Goal: Find specific page/section: Find specific page/section

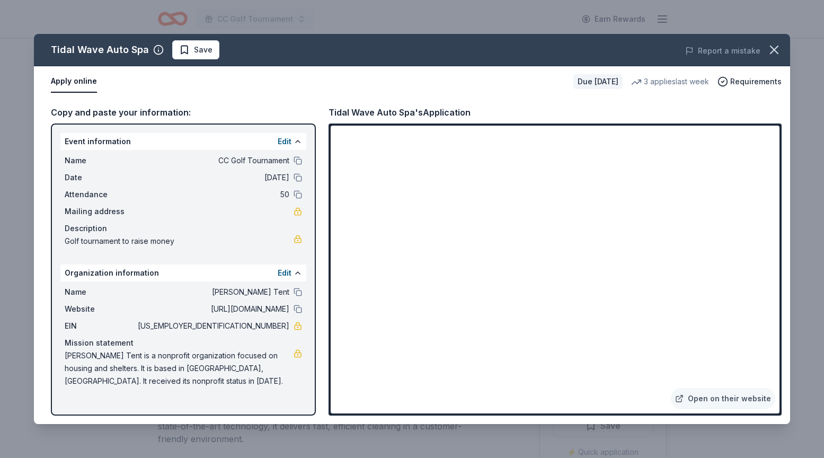
scroll to position [34, 0]
click at [190, 56] on button "Save" at bounding box center [195, 49] width 47 height 19
click at [778, 49] on icon "button" at bounding box center [774, 49] width 15 height 15
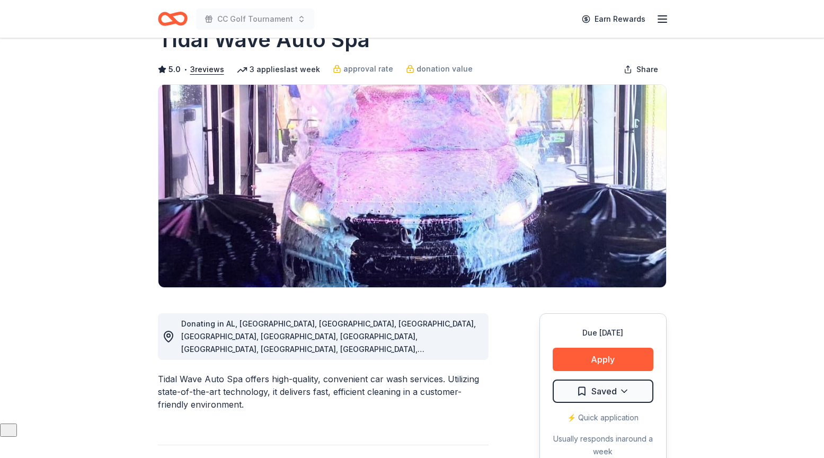
scroll to position [0, 0]
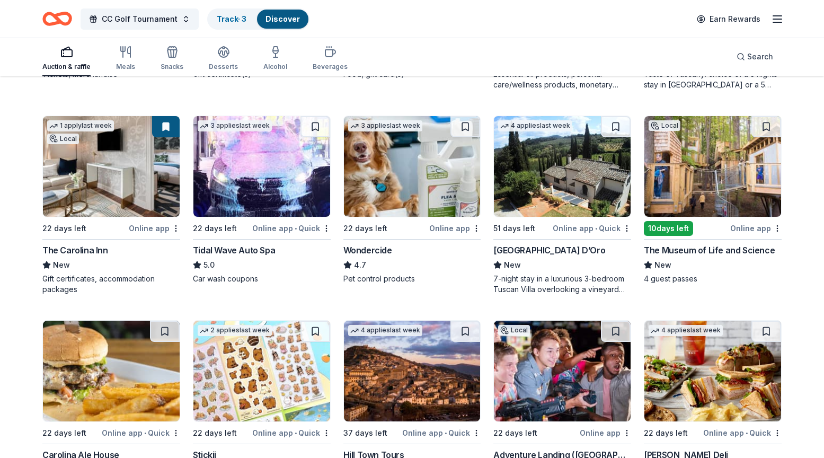
scroll to position [897, 0]
click at [235, 16] on link "Track · 4" at bounding box center [232, 18] width 30 height 9
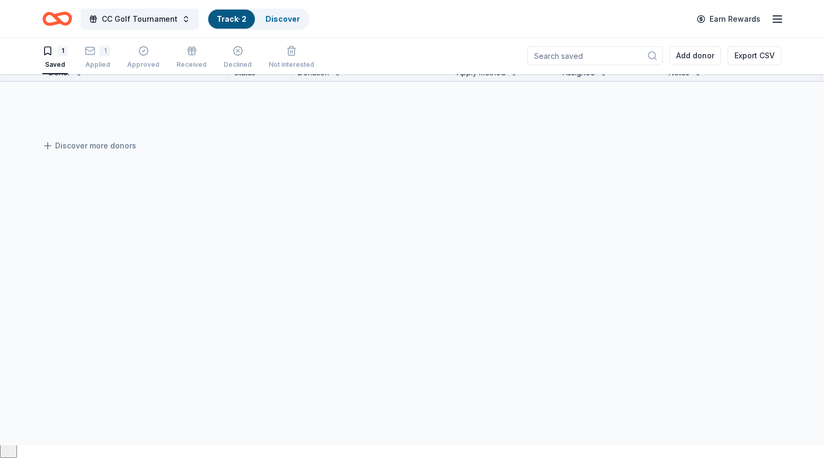
scroll to position [1, 0]
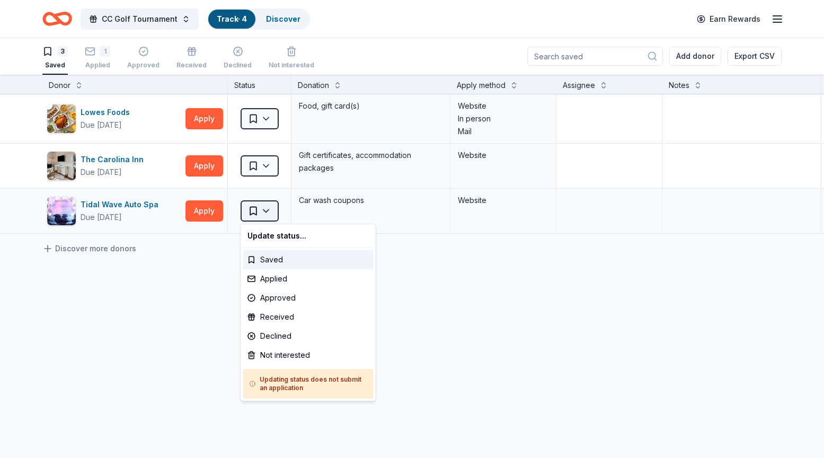
click at [271, 208] on html "CC Golf Tournament Track · 4 Discover Earn Rewards 3 Saved 1 Applied Approved R…" at bounding box center [412, 228] width 824 height 458
click at [272, 277] on div "Applied" at bounding box center [308, 278] width 130 height 19
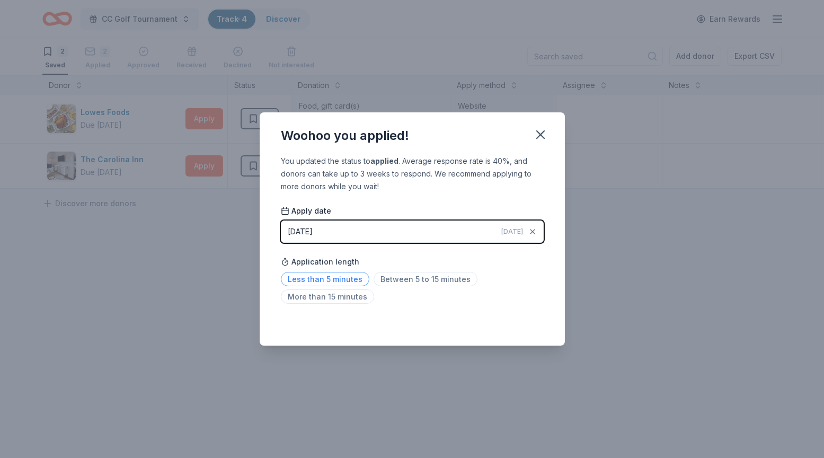
click at [344, 278] on span "Less than 5 minutes" at bounding box center [325, 279] width 88 height 14
click at [537, 136] on icon "button" at bounding box center [540, 134] width 15 height 15
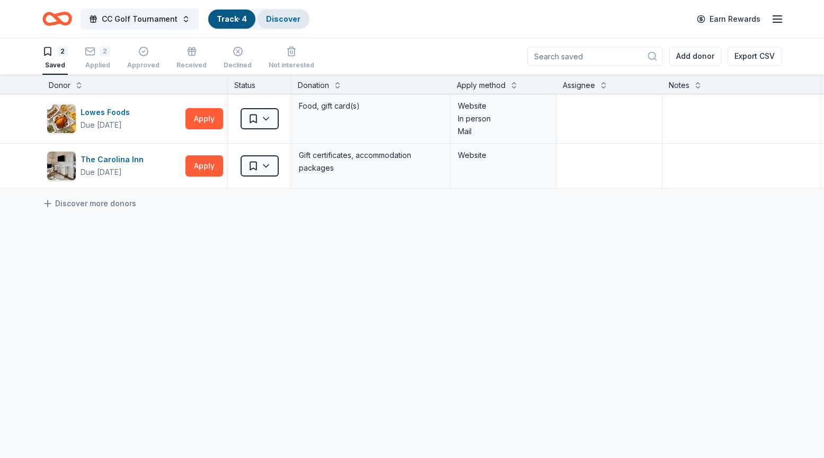
click at [282, 14] on link "Discover" at bounding box center [283, 18] width 34 height 9
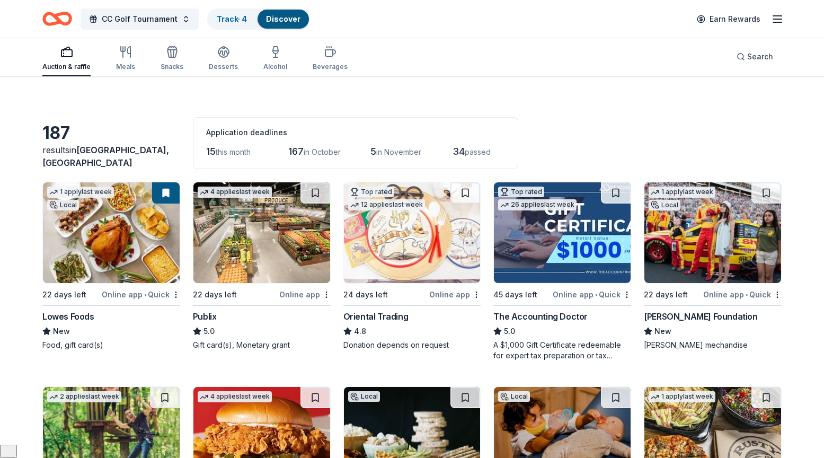
scroll to position [15, 0]
